Goal: Find specific page/section: Find specific page/section

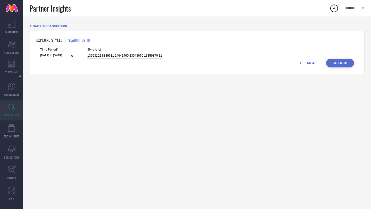
click at [126, 55] on input "13663102 8889611 14641460 23043670 13859370 11896008 11896018 6696326 1230051 2…" at bounding box center [124, 56] width 75 height 6
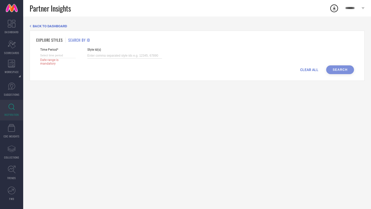
click at [62, 56] on input at bounding box center [58, 55] width 36 height 5
select select "8"
select select "2025"
select select "9"
select select "2025"
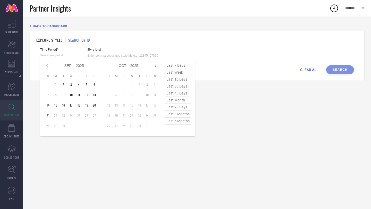
click at [179, 66] on span "last 7 days" at bounding box center [178, 65] width 26 height 7
type input "[DATE] to [DATE]"
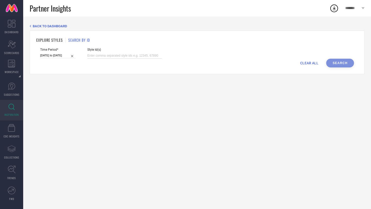
click at [127, 55] on input at bounding box center [124, 56] width 75 height 6
paste input "13621042 27087542 14330852 28126074 28126024 14714528 31376515 27087628 2708759…"
type input "13621042 27087542 14330852 28126074 28126024 14714528 31376515 27087628 2708759…"
click at [340, 60] on button "Search" at bounding box center [340, 63] width 28 height 9
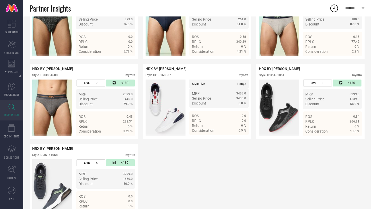
scroll to position [1043, 0]
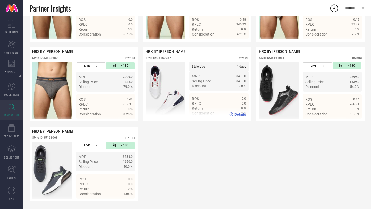
click at [167, 57] on div "Style ID: 35160987" at bounding box center [157, 58] width 25 height 4
copy div "35160987"
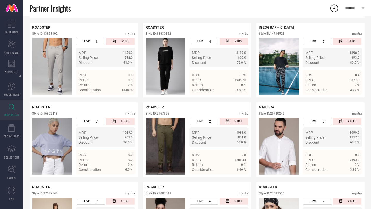
scroll to position [0, 0]
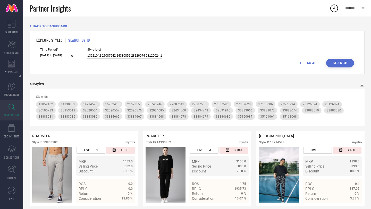
click at [120, 54] on input "13621042 27087542 14330852 28126074 28126024 14714528 31376515 27087628 2708759…" at bounding box center [124, 56] width 75 height 6
paste input "32591726 33884669 32591679 32591809 32591725 31638222 32044324 32591723 3316551…"
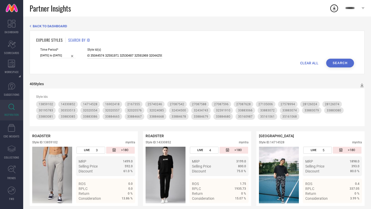
type input "32591726 33884669 32591679 32591809 32591725 31638222 32044324 32591723 3316551…"
click at [334, 62] on button "Search" at bounding box center [340, 63] width 28 height 9
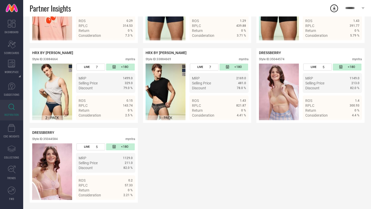
scroll to position [1444, 0]
